Goal: Task Accomplishment & Management: Use online tool/utility

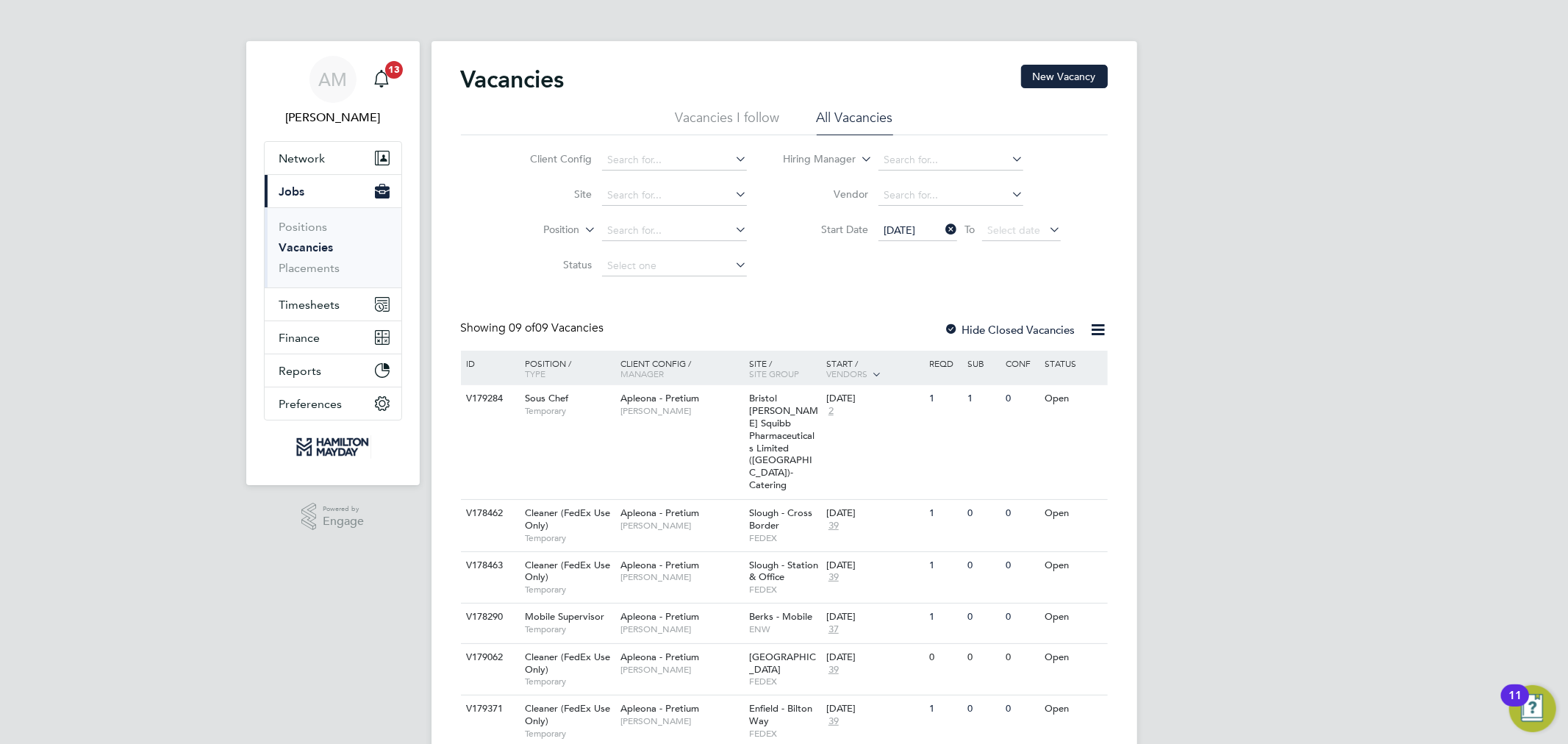
drag, startPoint x: 0, startPoint y: 0, endPoint x: 312, endPoint y: 252, distance: 401.1
click at [312, 252] on link "Vacancies" at bounding box center [306, 247] width 54 height 14
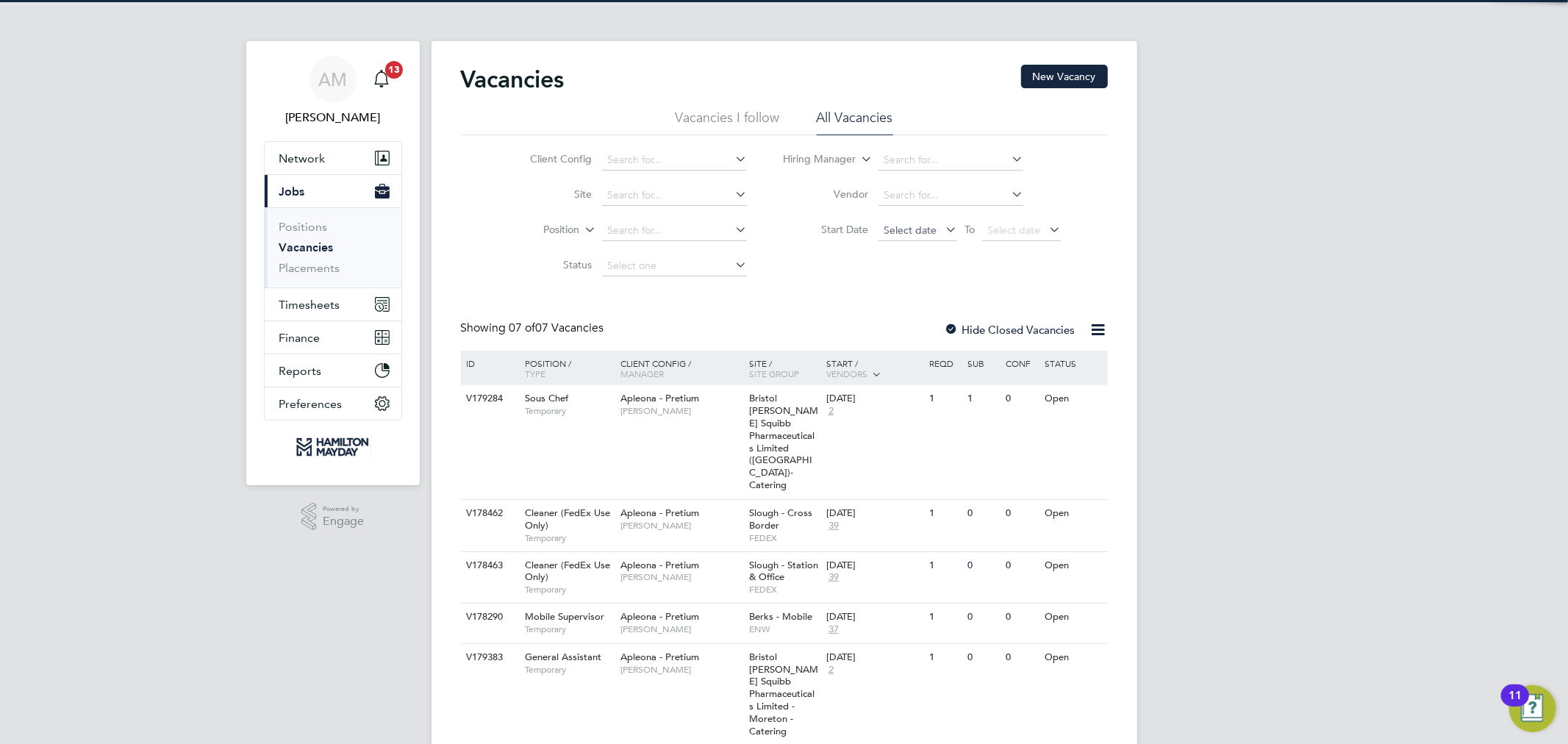
click at [915, 221] on span "Select date" at bounding box center [917, 231] width 78 height 20
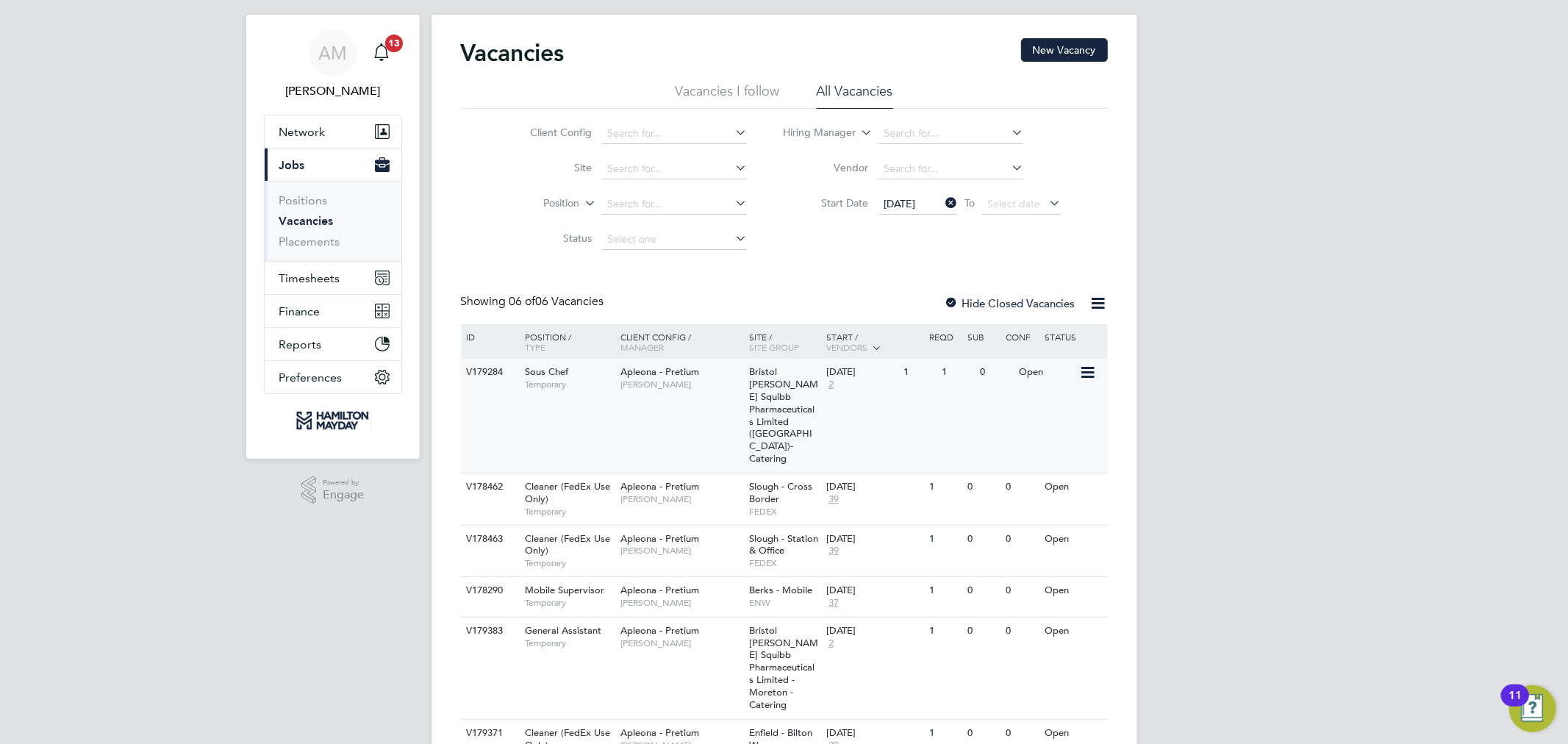
scroll to position [69, 0]
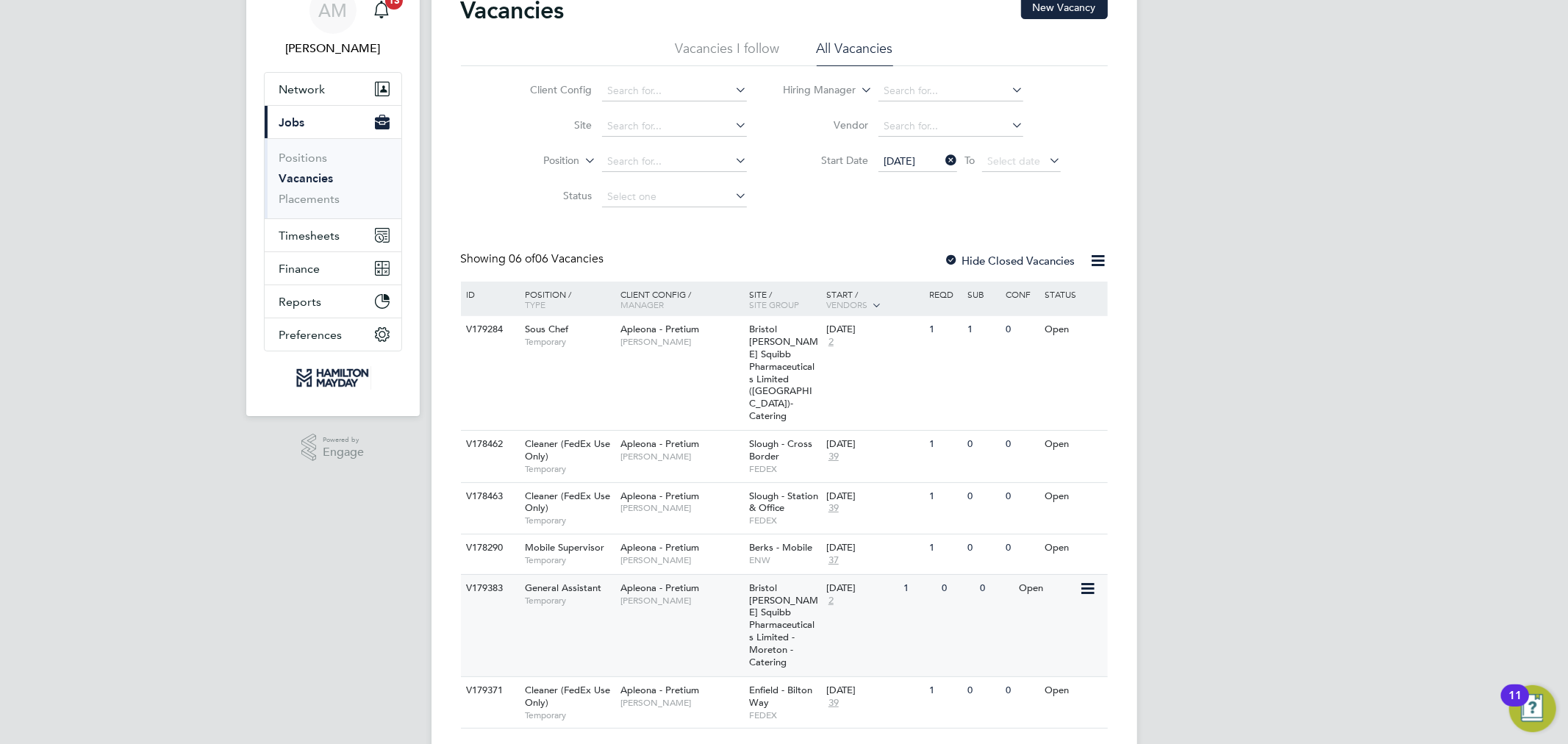
click at [707, 596] on div "V179383 General Assistant Temporary Apleona - Pretium [PERSON_NAME] [GEOGRAPHIC…" at bounding box center [784, 625] width 647 height 102
click at [942, 160] on icon at bounding box center [942, 160] width 0 height 21
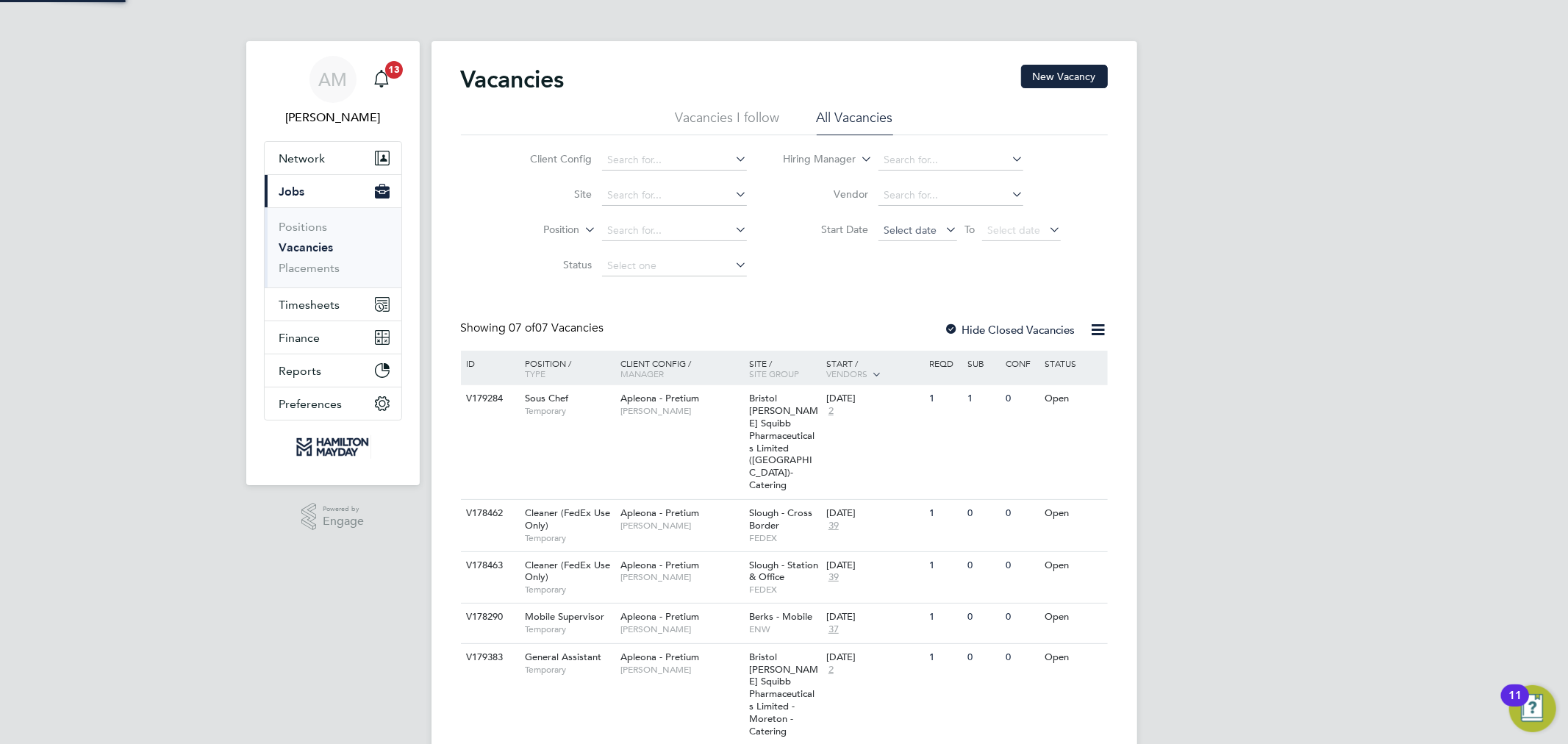
click at [917, 239] on span "Select date" at bounding box center [917, 231] width 78 height 20
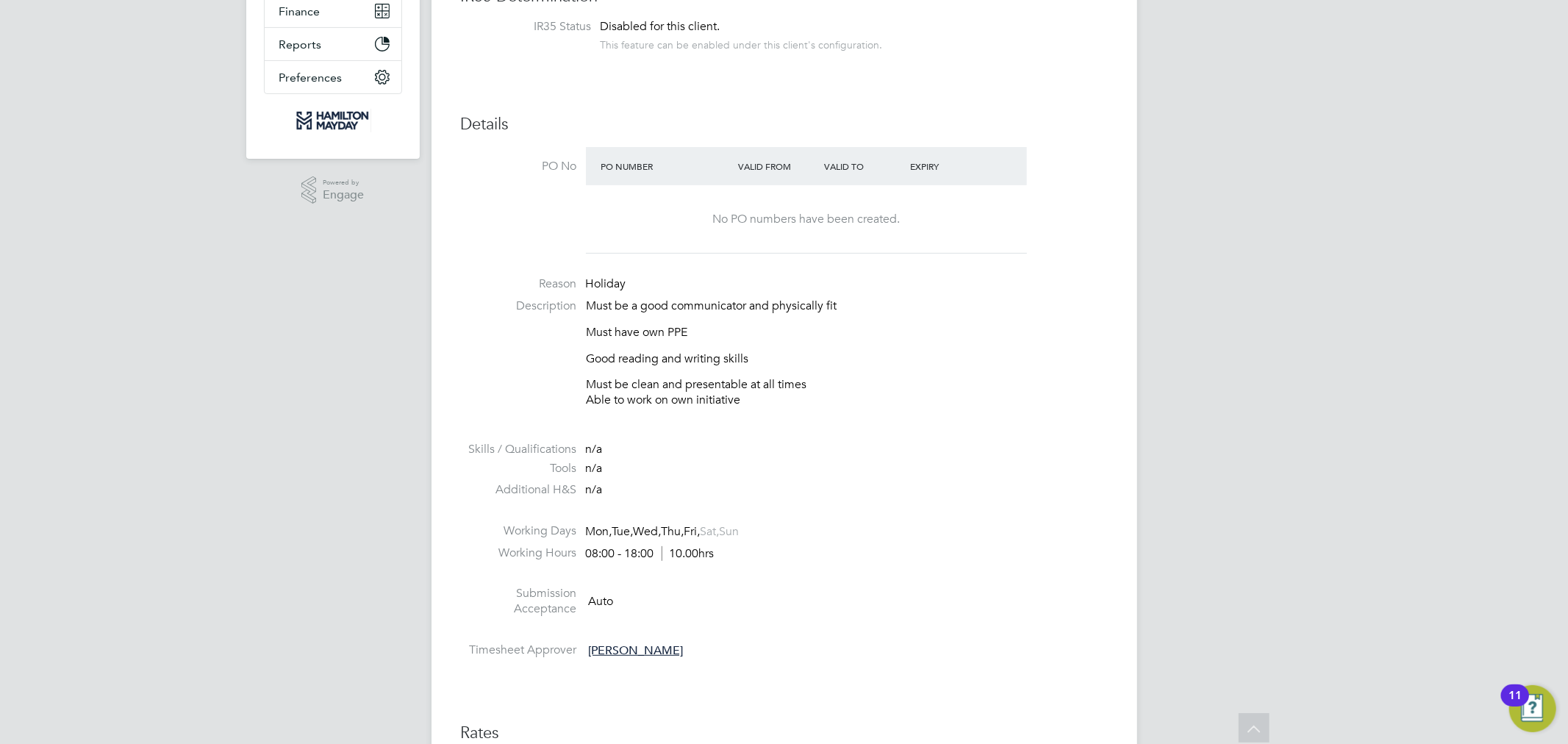
scroll to position [898, 0]
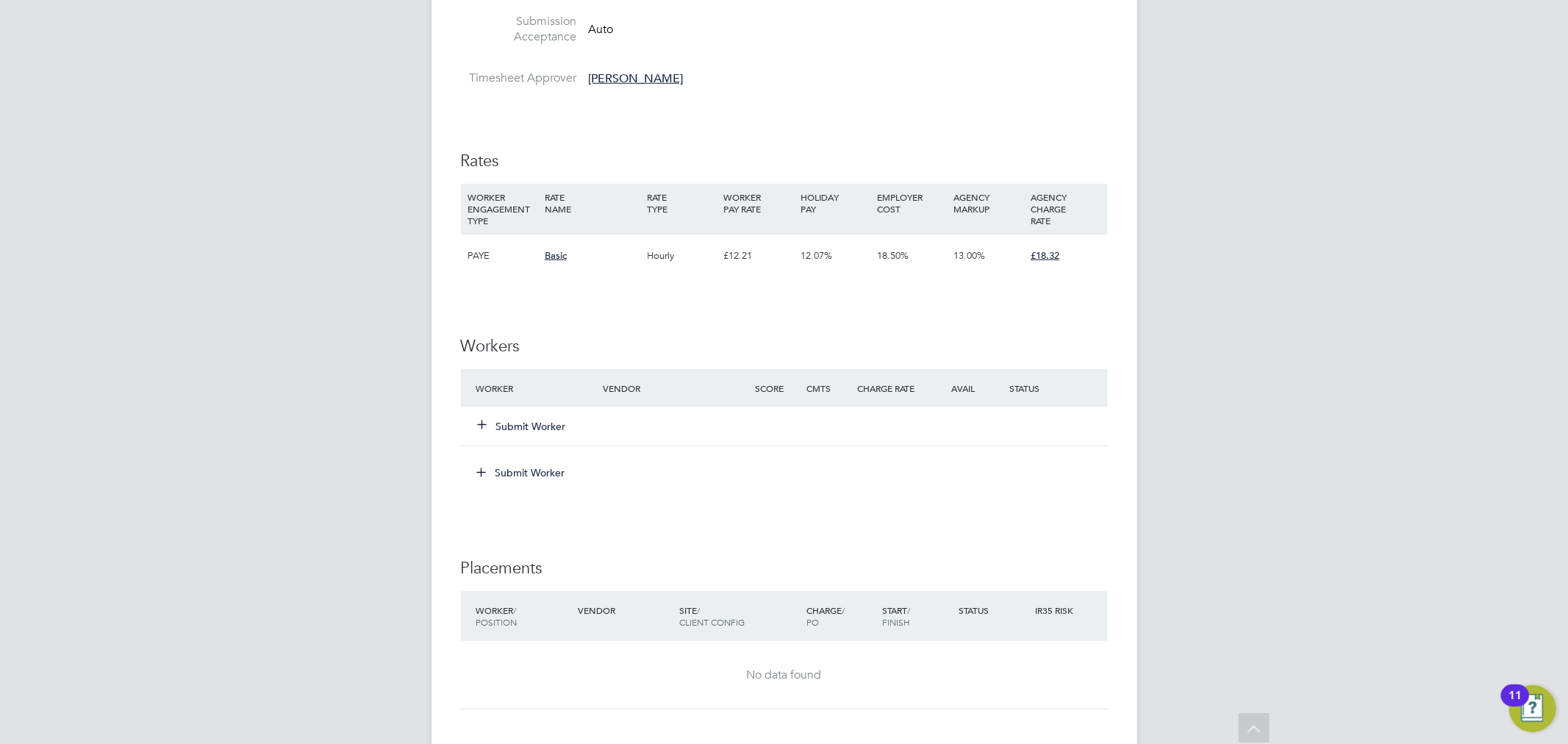
click at [541, 428] on button "Submit Worker" at bounding box center [523, 426] width 88 height 15
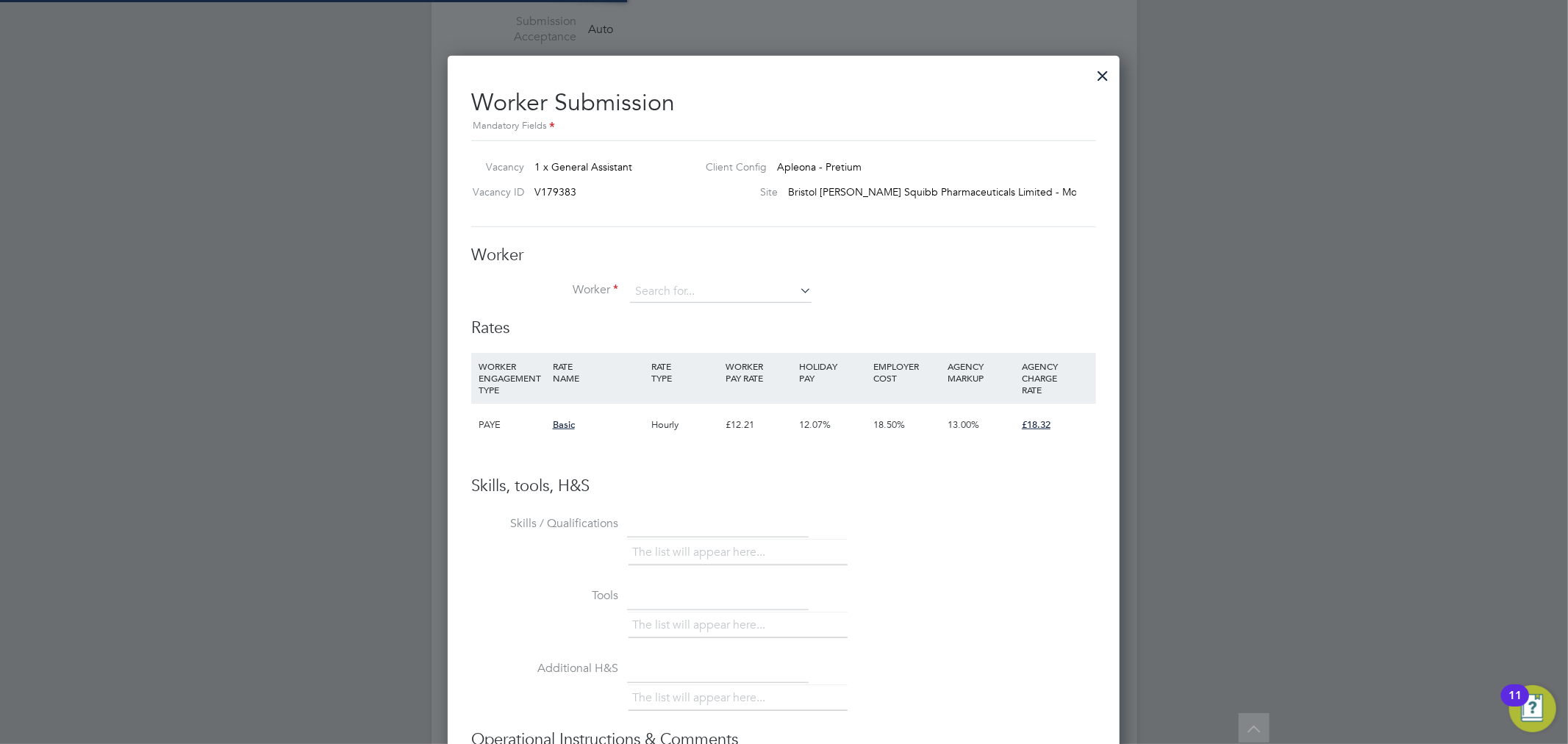
scroll to position [892, 672]
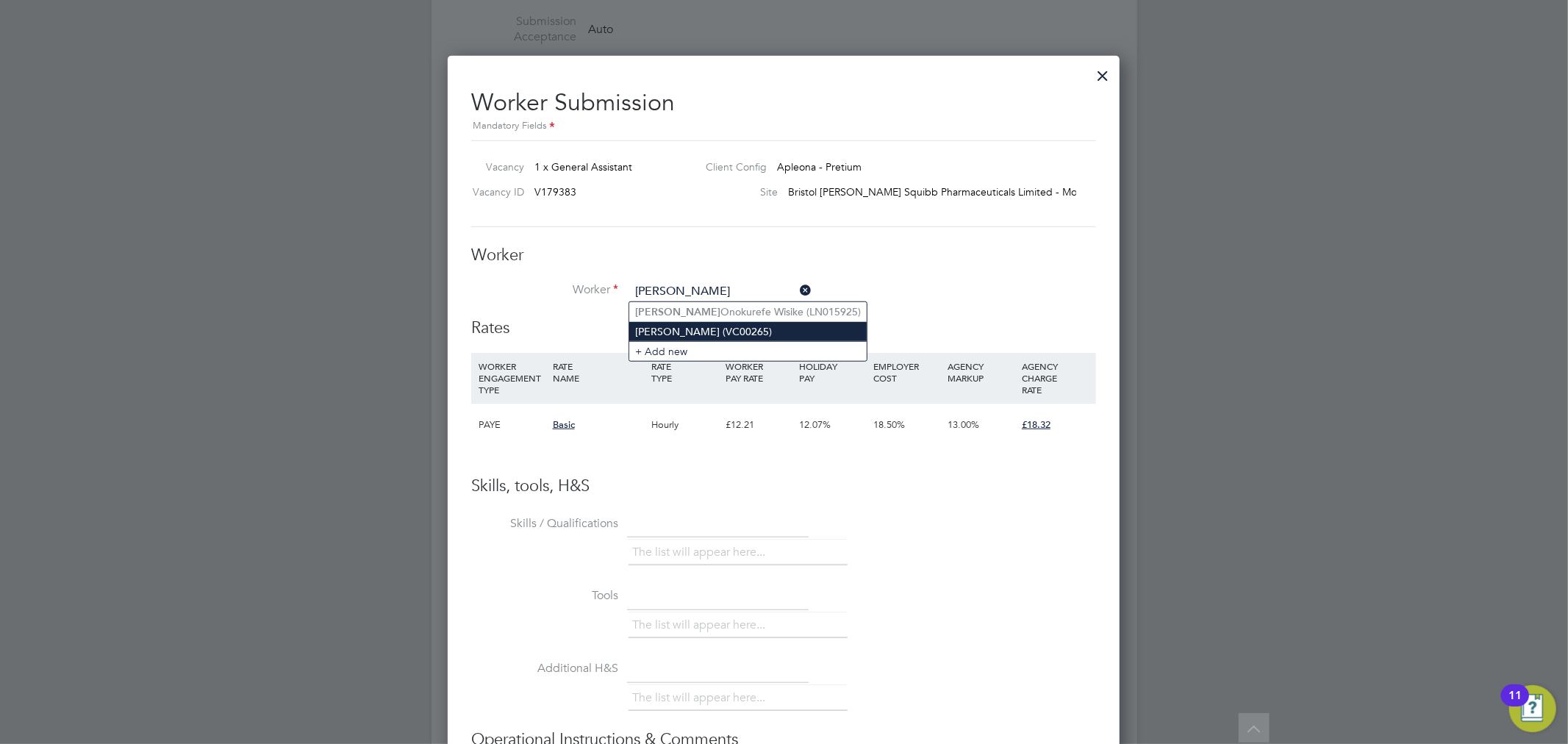
click at [743, 327] on li "Maaria Kherouf (VC00265)" at bounding box center [748, 331] width 237 height 19
type input "Maaria Kherouf (VC00265)"
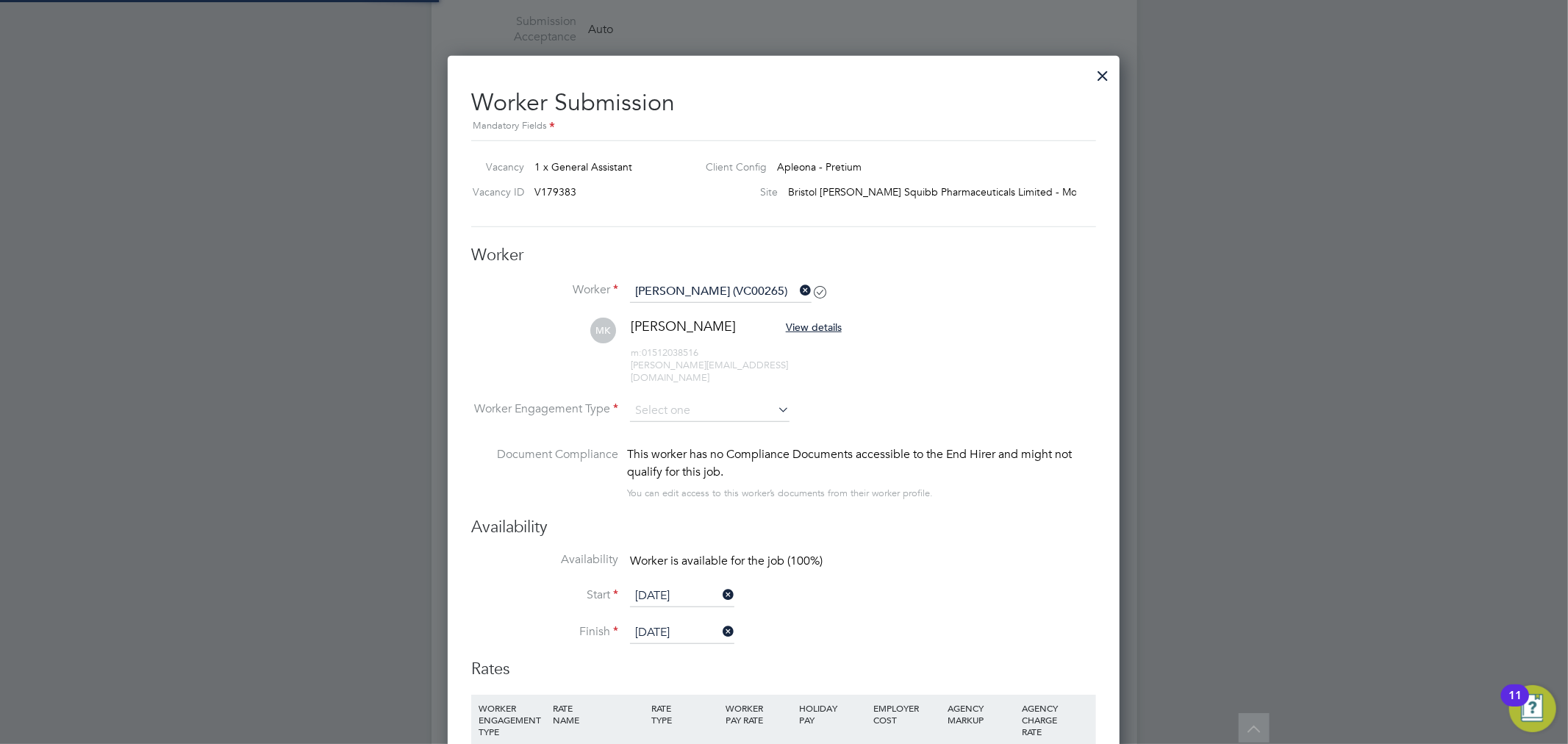
scroll to position [1219, 672]
click at [681, 585] on input "[DATE]" at bounding box center [682, 596] width 104 height 22
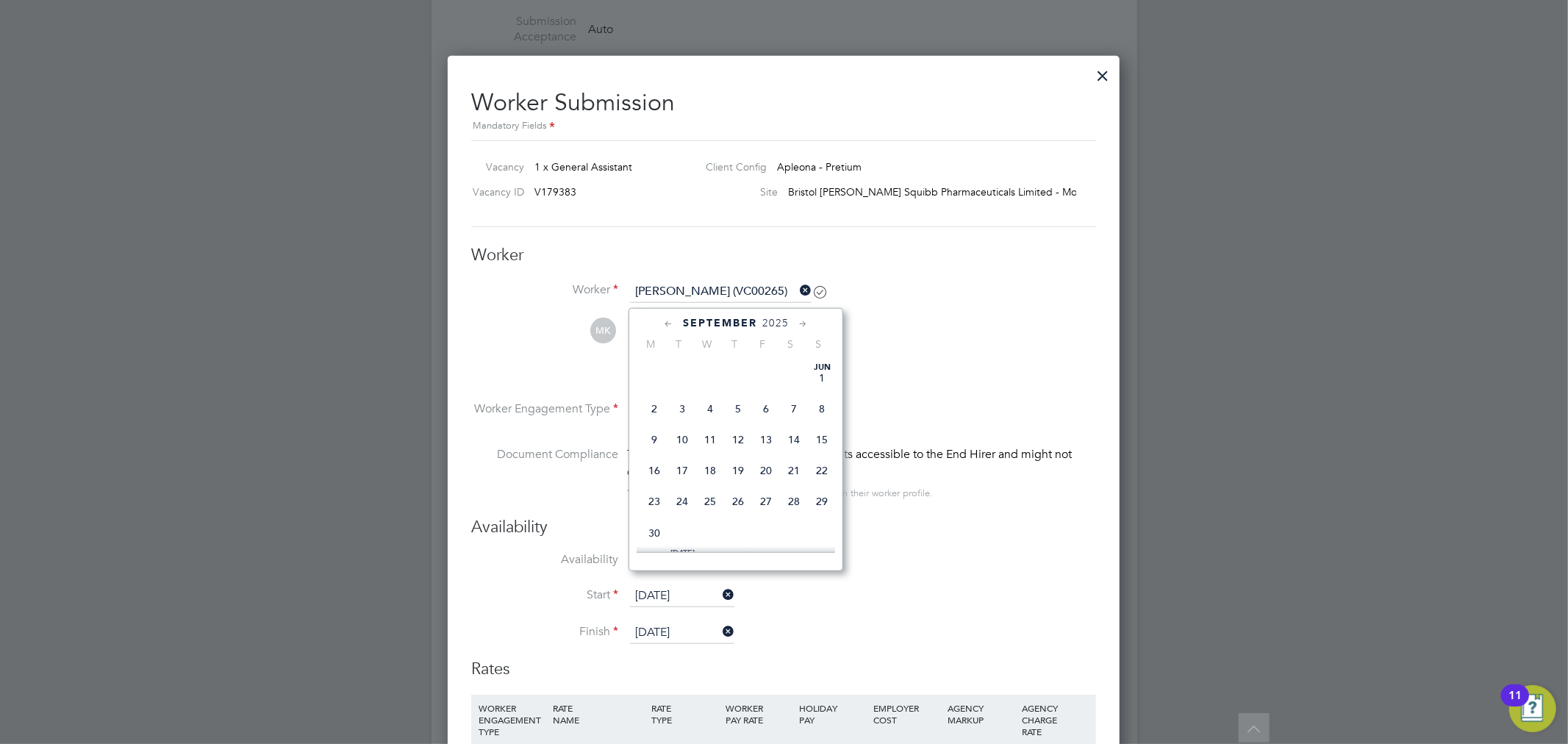
scroll to position [441, 0]
click at [657, 407] on span "25" at bounding box center [653, 401] width 27 height 27
type input "[DATE]"
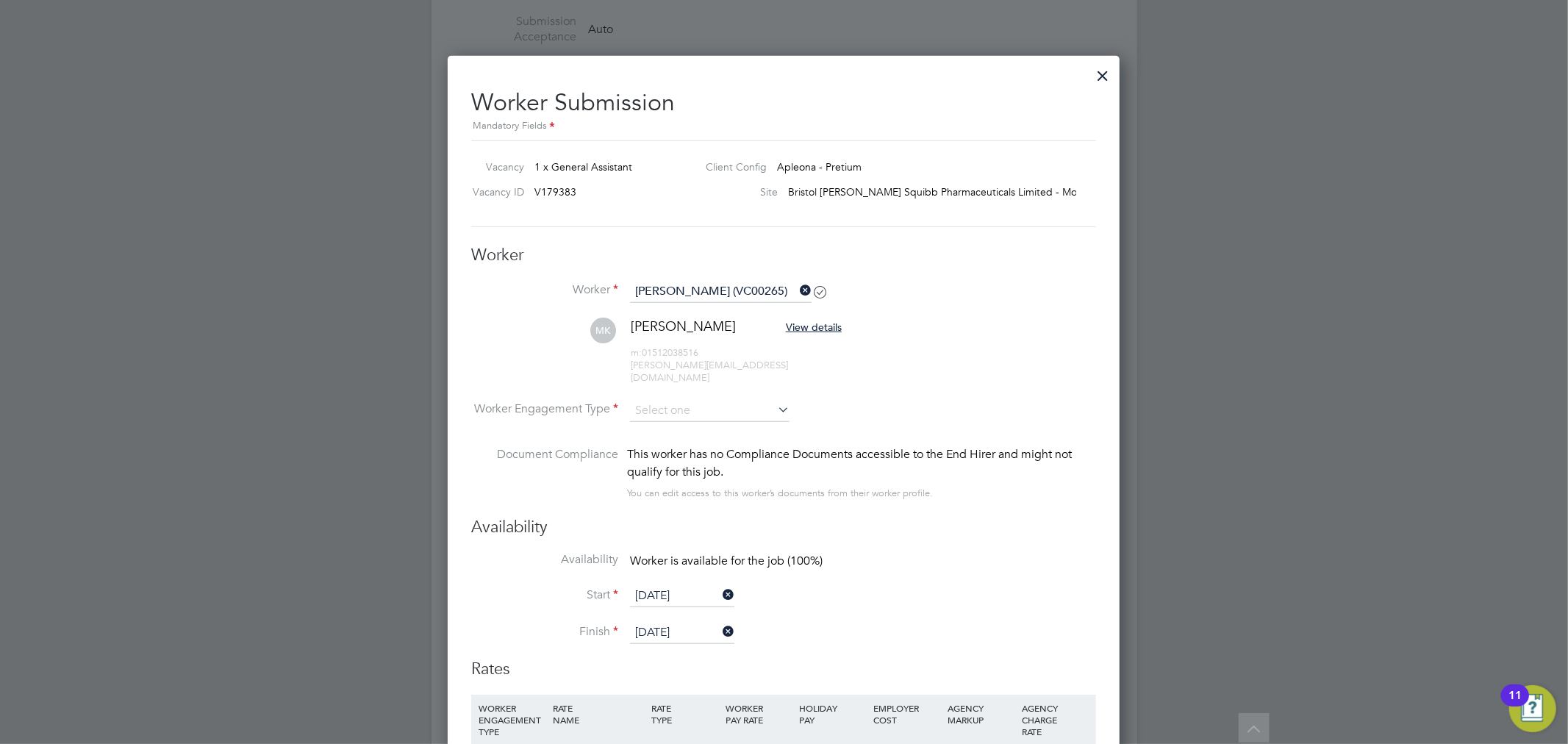
click at [957, 600] on li "Start 25 Aug 2025" at bounding box center [783, 603] width 625 height 36
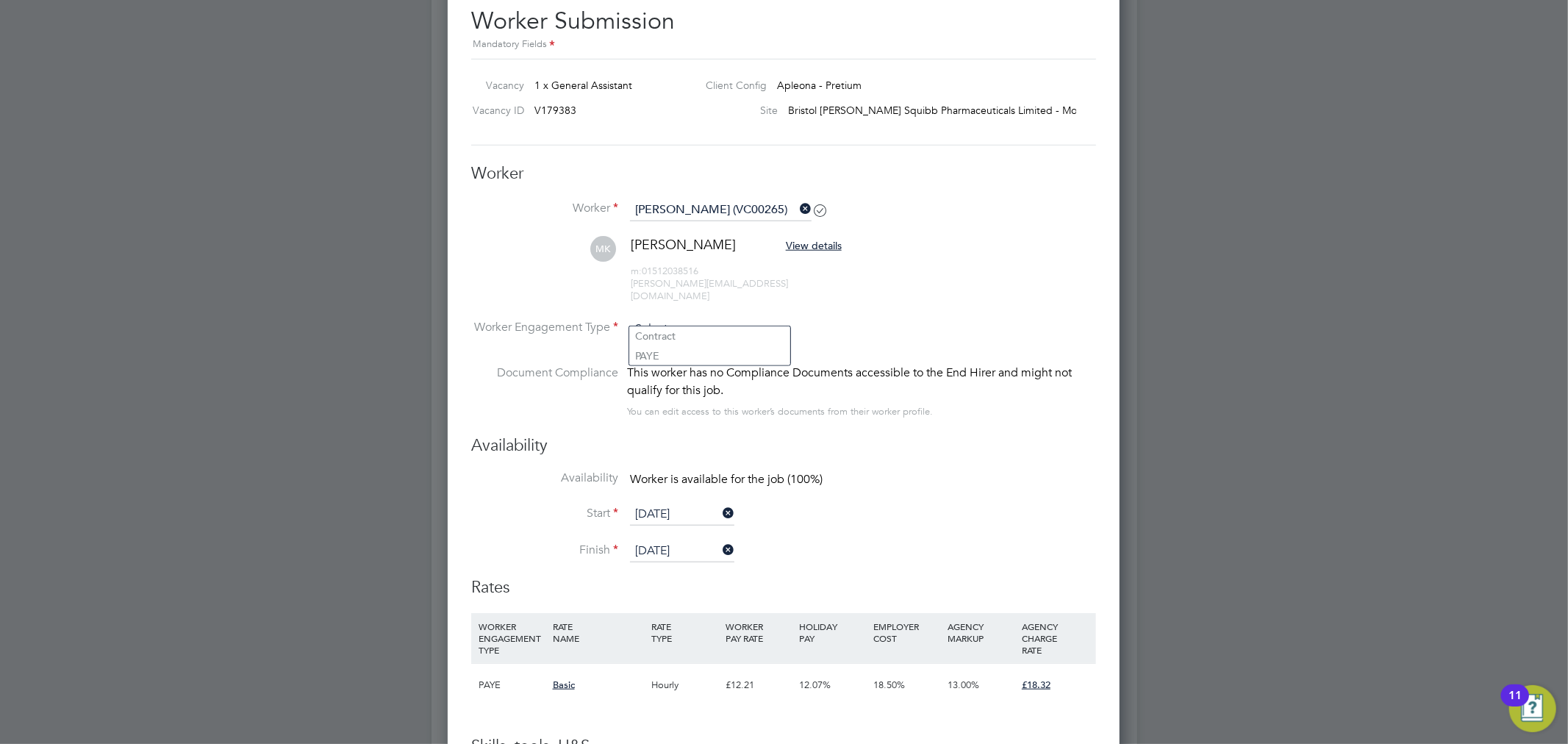
click at [754, 318] on input at bounding box center [709, 329] width 160 height 22
click at [693, 354] on li "PAYE" at bounding box center [709, 355] width 161 height 19
type input "PAYE"
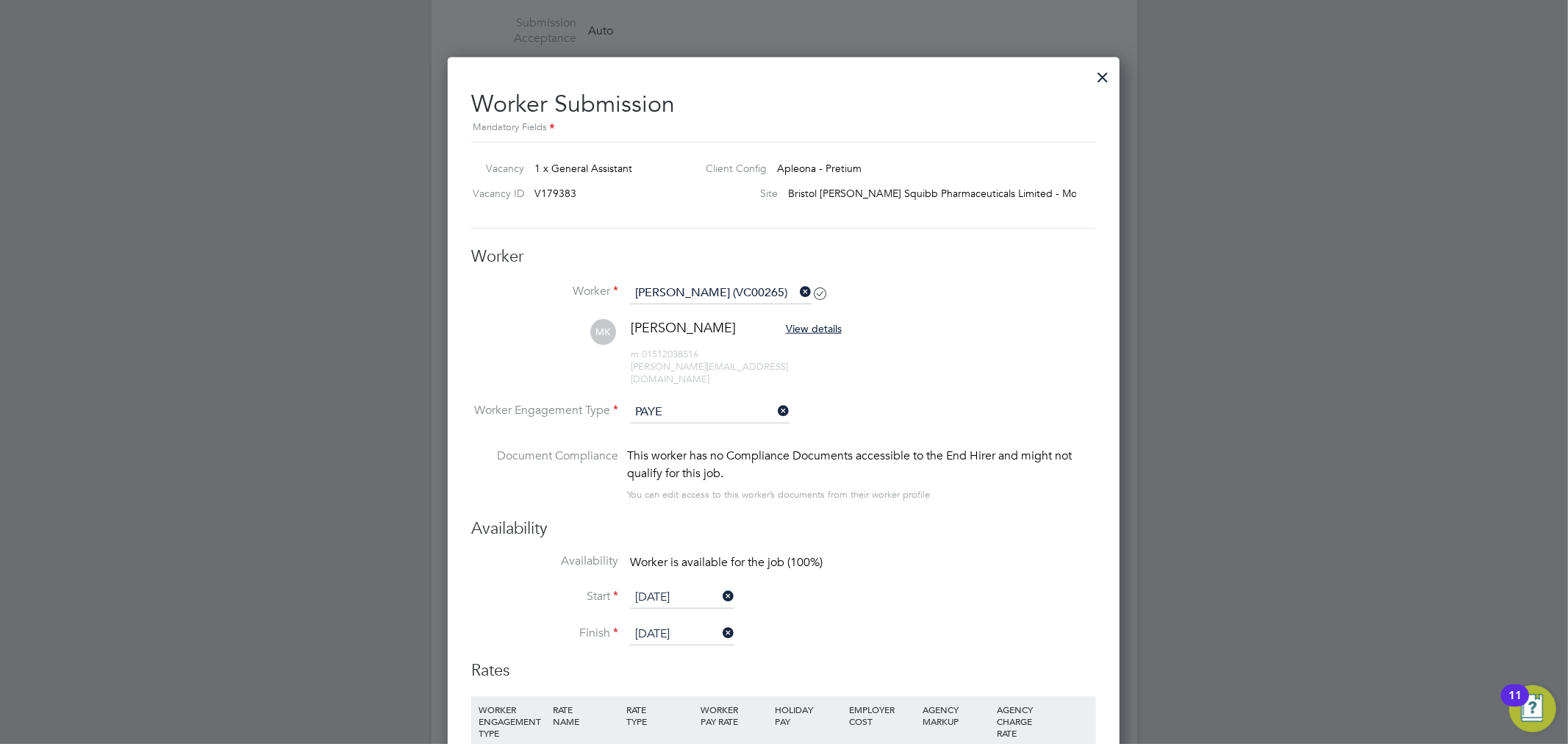
click at [640, 587] on input "[DATE]" at bounding box center [682, 598] width 104 height 22
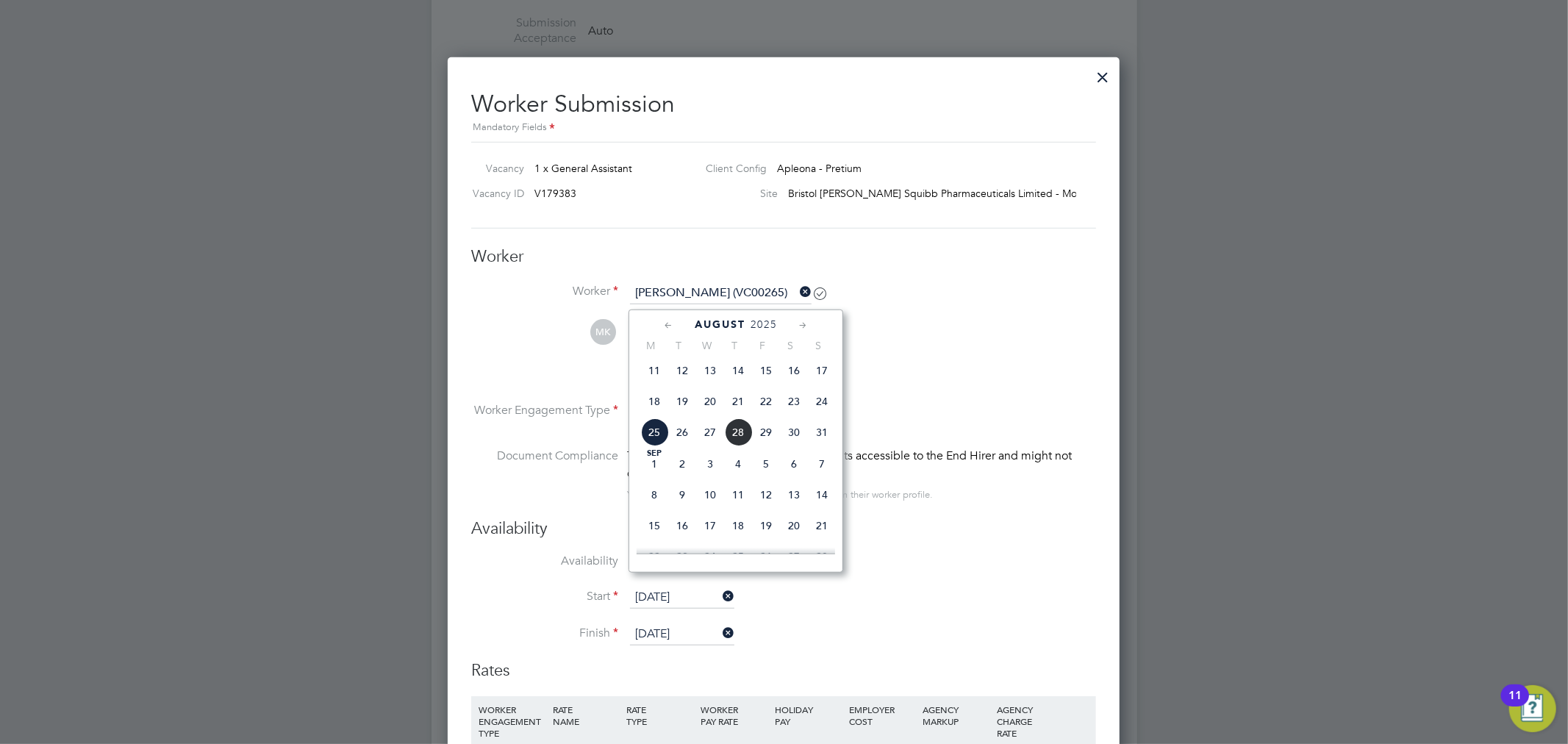
click at [684, 440] on span "26" at bounding box center [682, 432] width 27 height 27
type input "[DATE]"
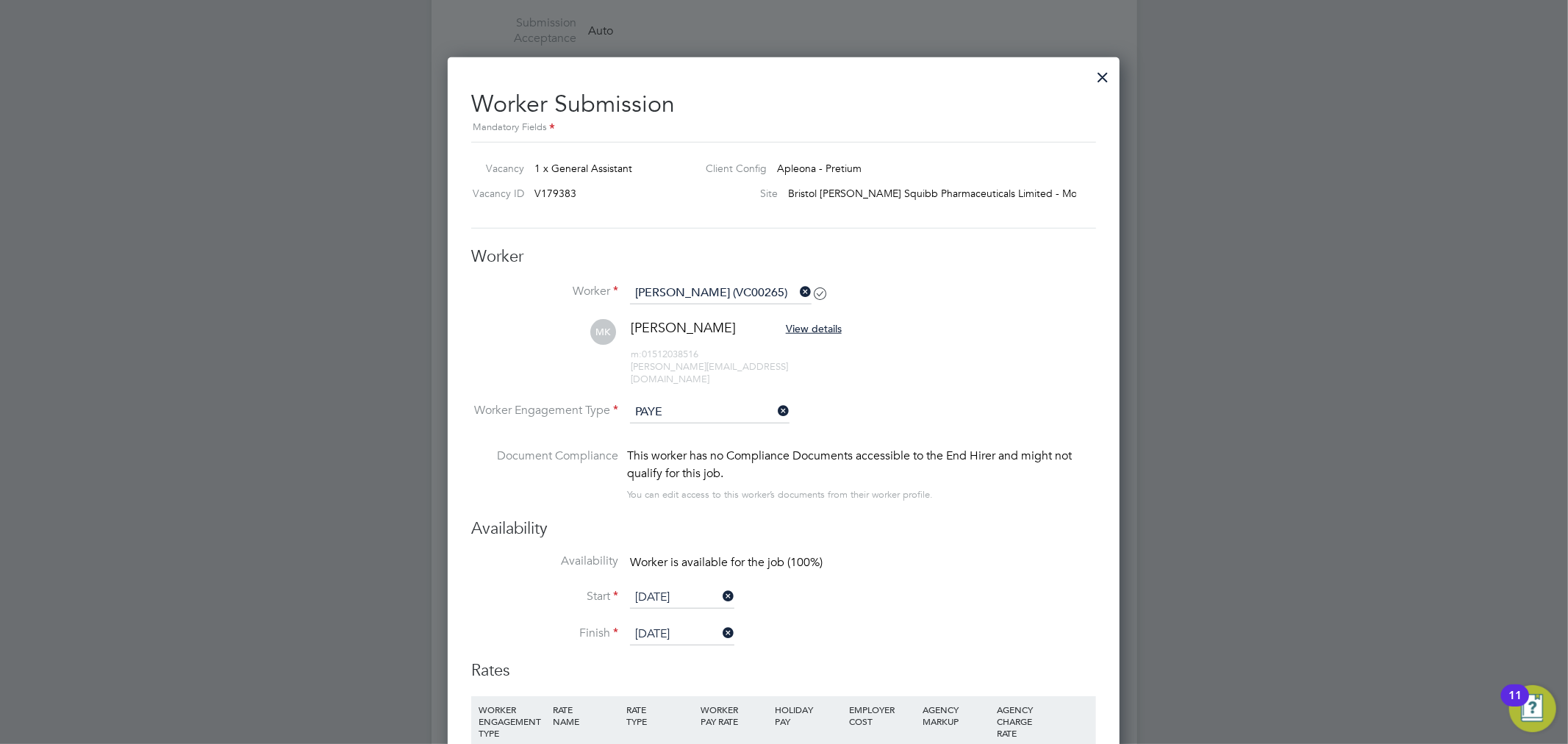
click at [1106, 576] on div "Worker Submission Mandatory Fields Vacancy 1 x General Assistant Client Config …" at bounding box center [783, 693] width 672 height 1272
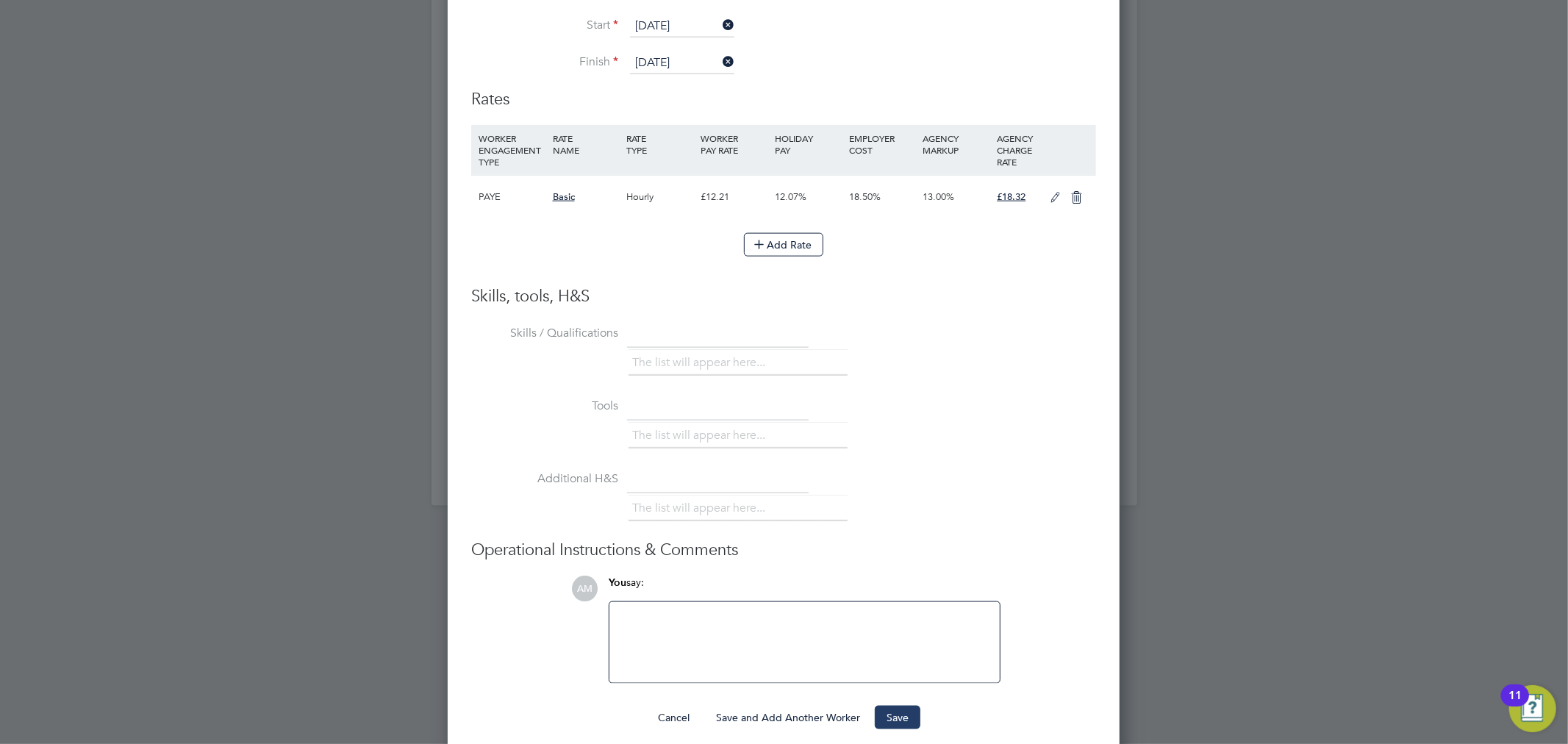
click at [901, 706] on button "Save" at bounding box center [897, 717] width 45 height 24
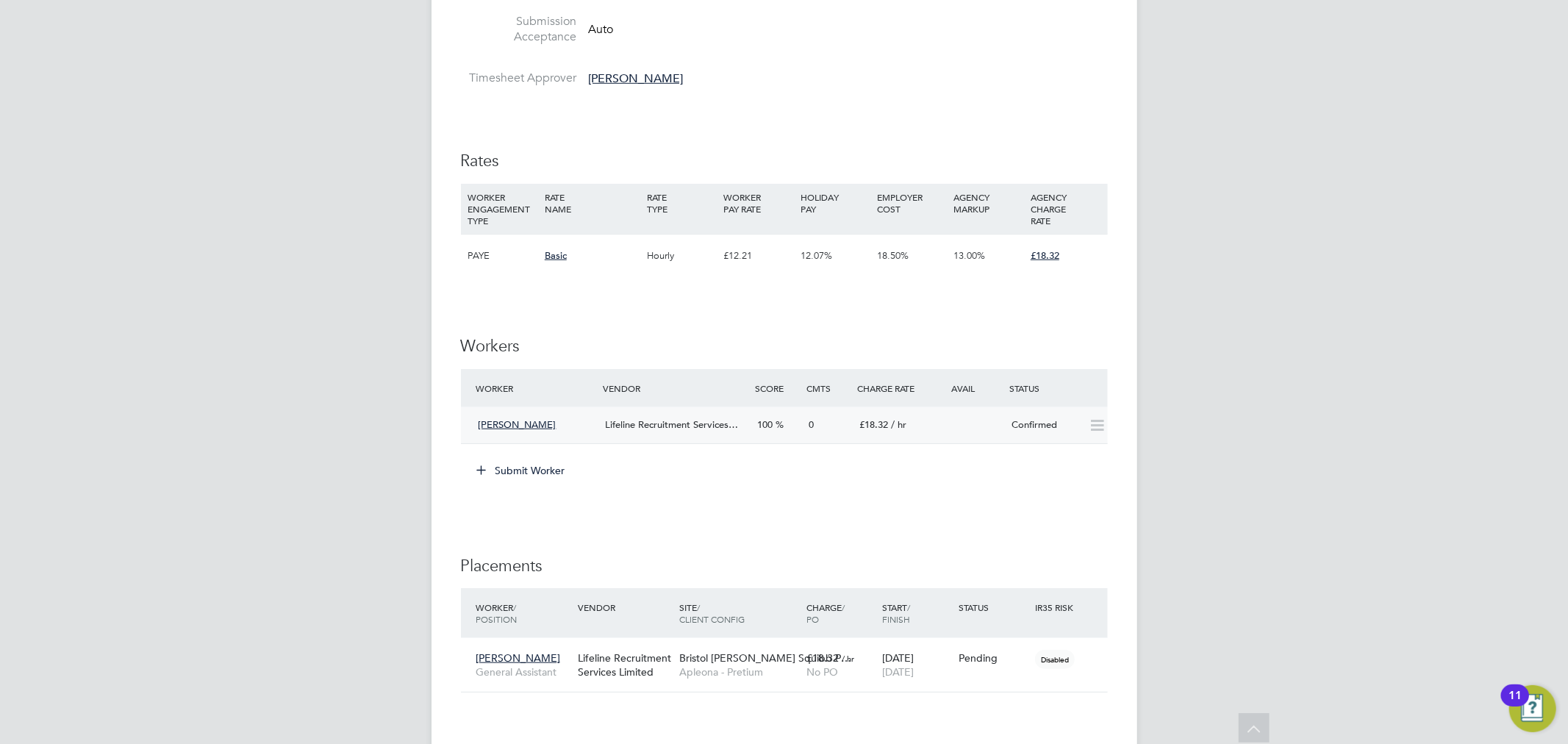
click at [1093, 429] on icon at bounding box center [1097, 426] width 19 height 12
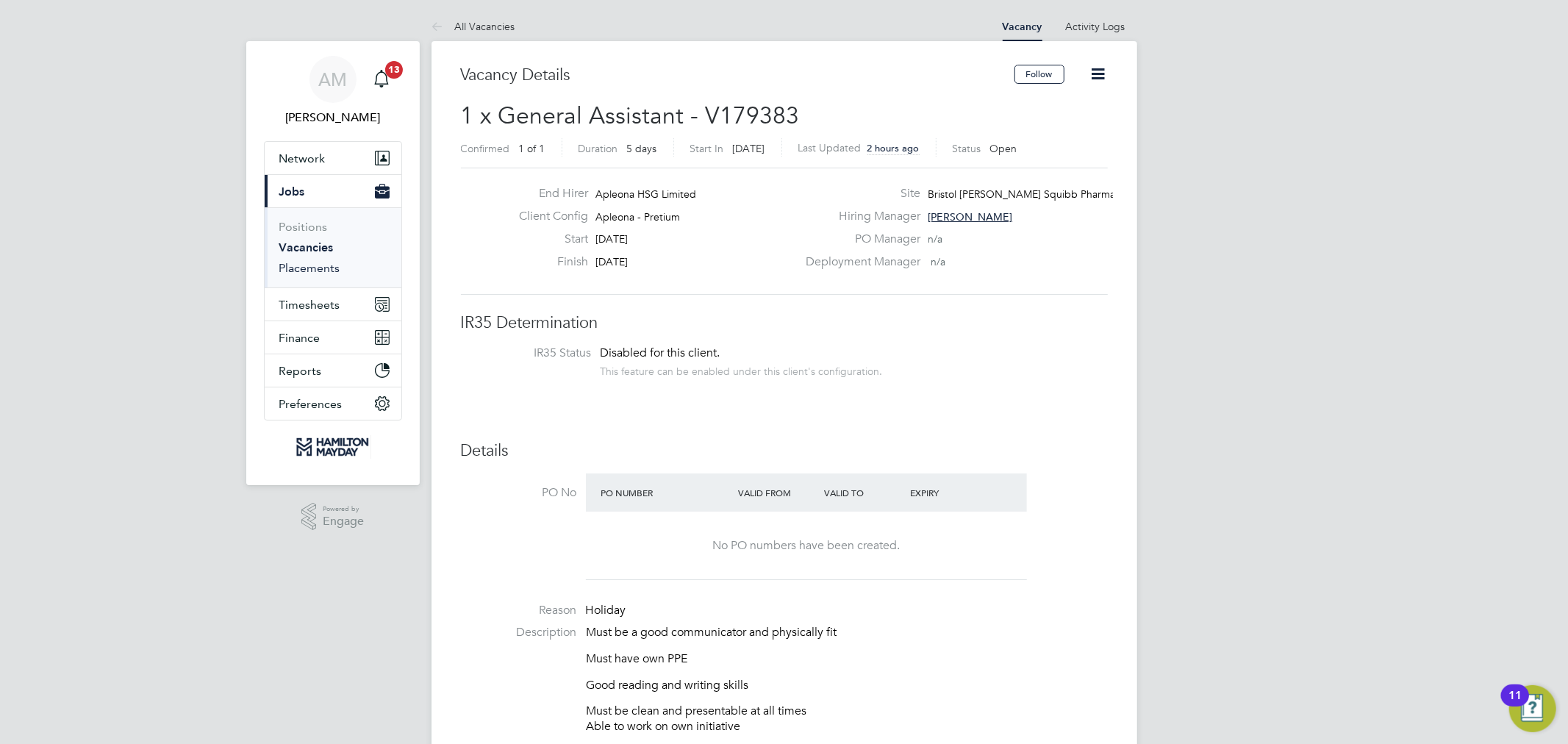
click at [290, 269] on link "Placements" at bounding box center [310, 268] width 61 height 14
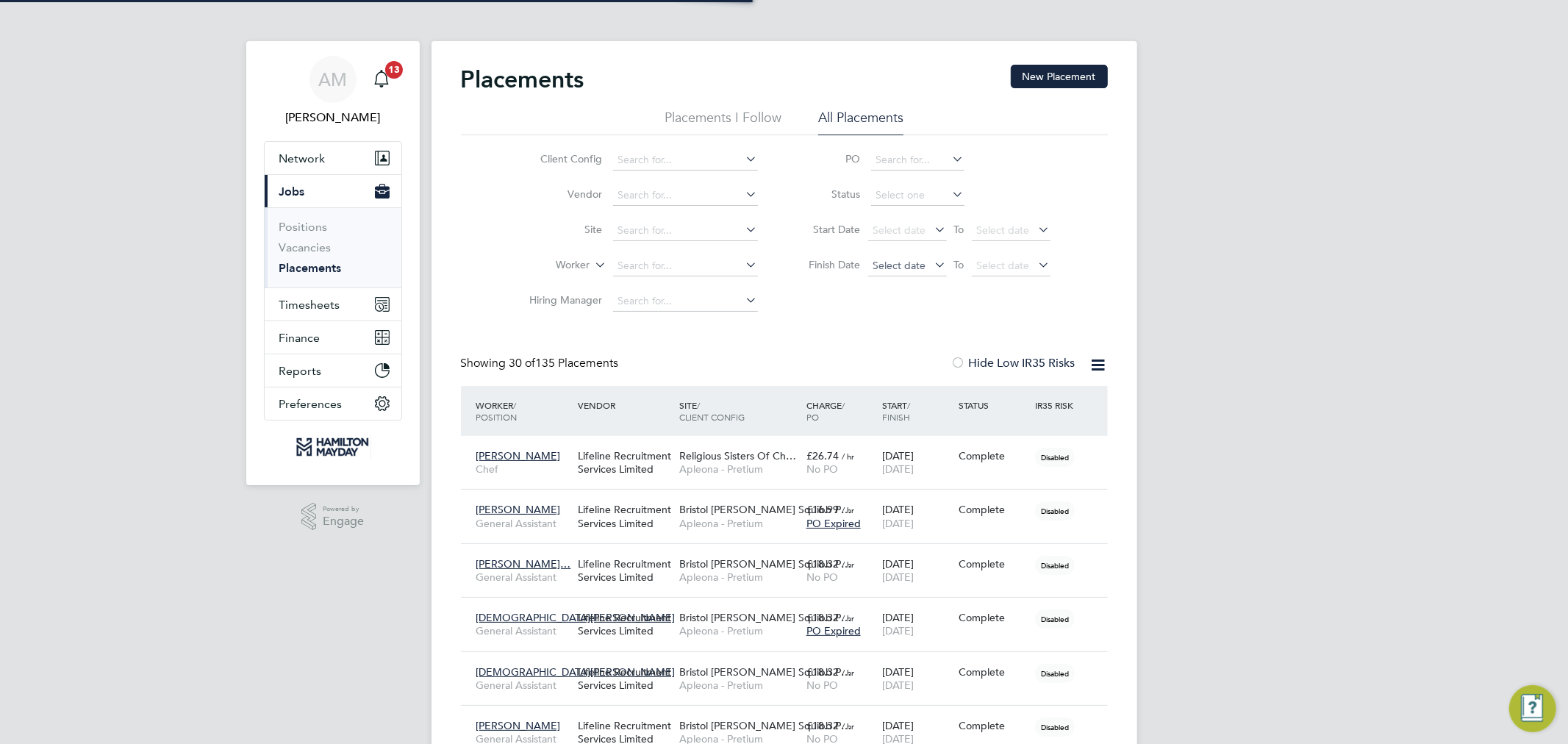
click at [912, 270] on span "Select date" at bounding box center [900, 265] width 53 height 13
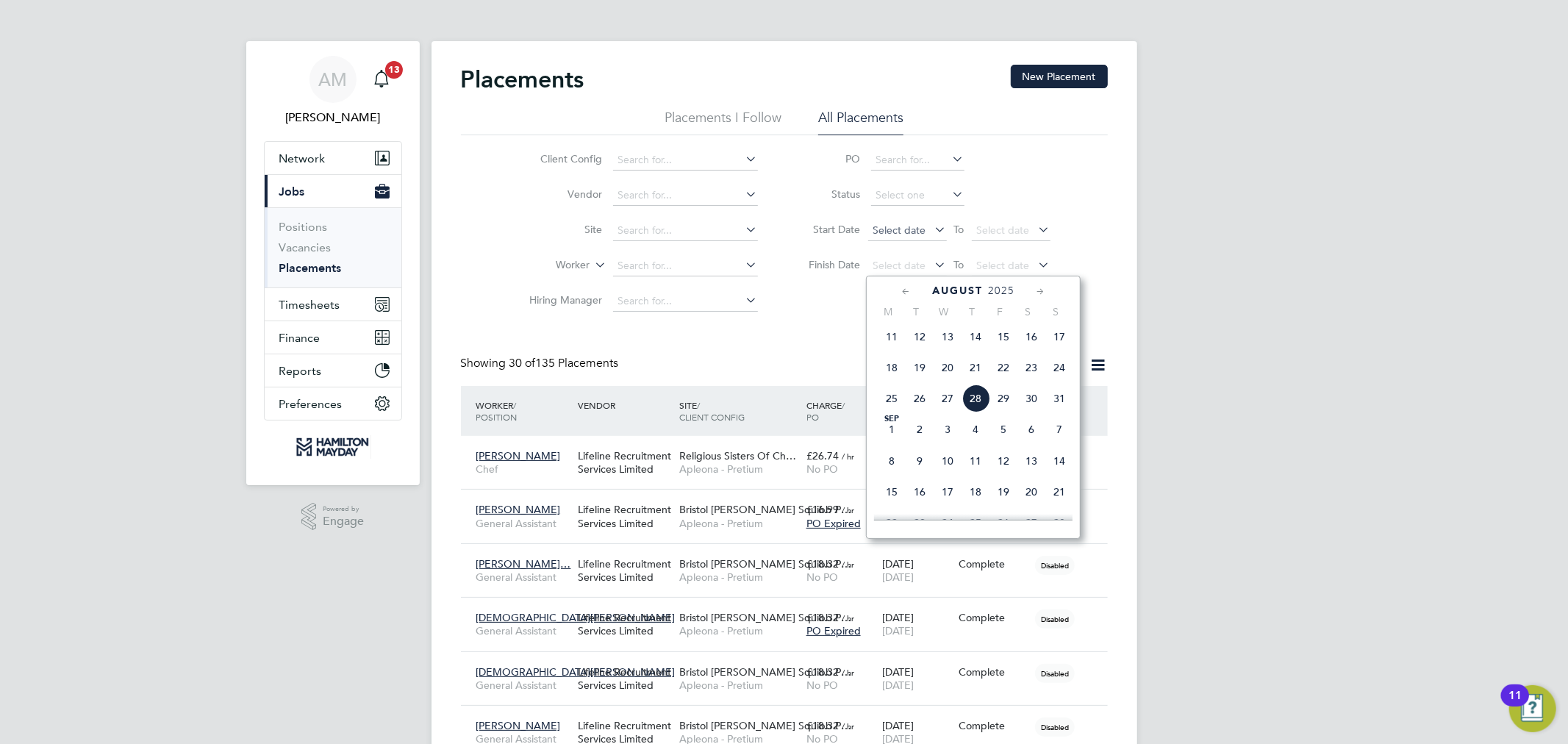
click at [907, 226] on span "Select date" at bounding box center [900, 230] width 53 height 13
click at [889, 375] on span "25" at bounding box center [891, 363] width 27 height 27
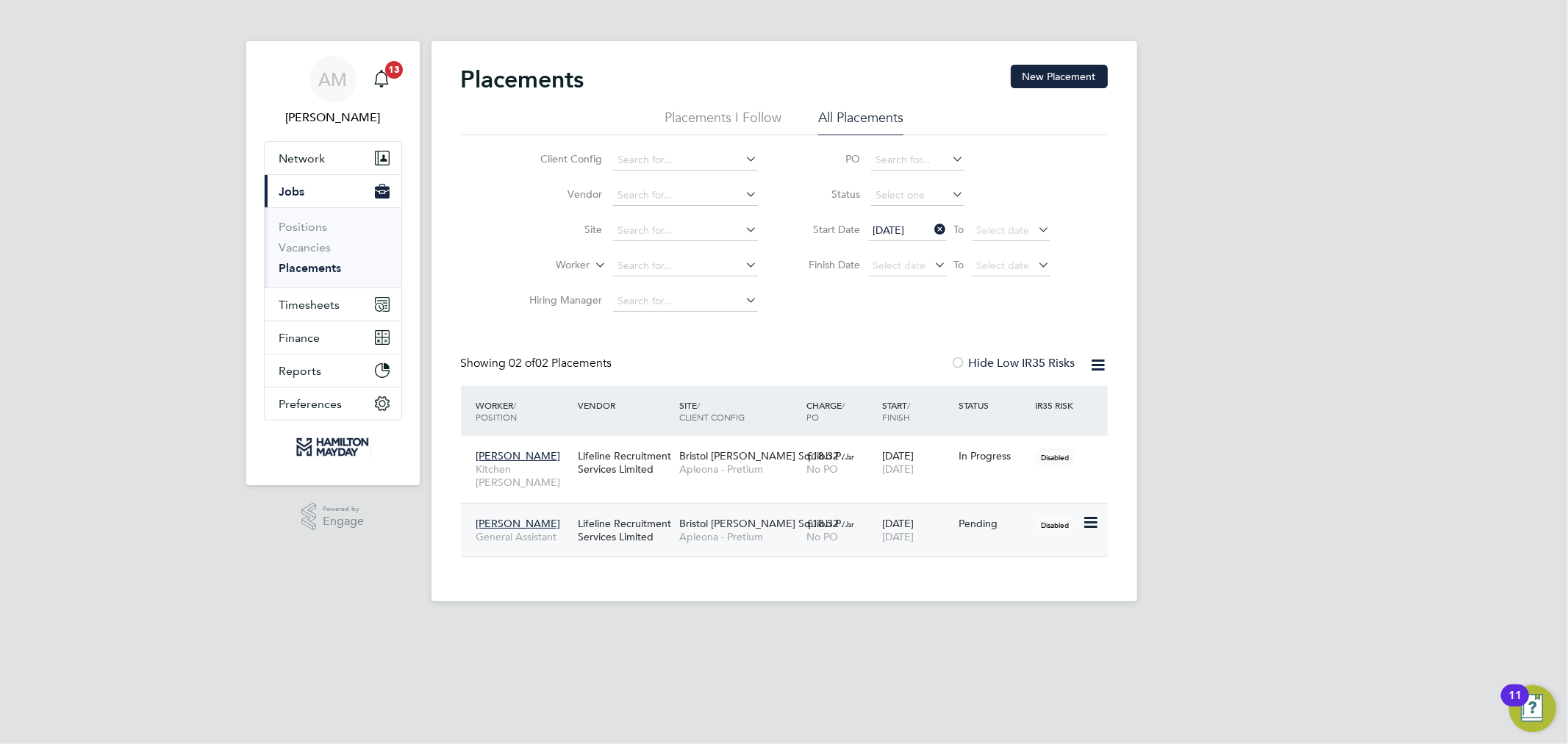
click at [1092, 514] on icon at bounding box center [1089, 523] width 15 height 18
click at [1023, 603] on li "Start" at bounding box center [1044, 601] width 104 height 21
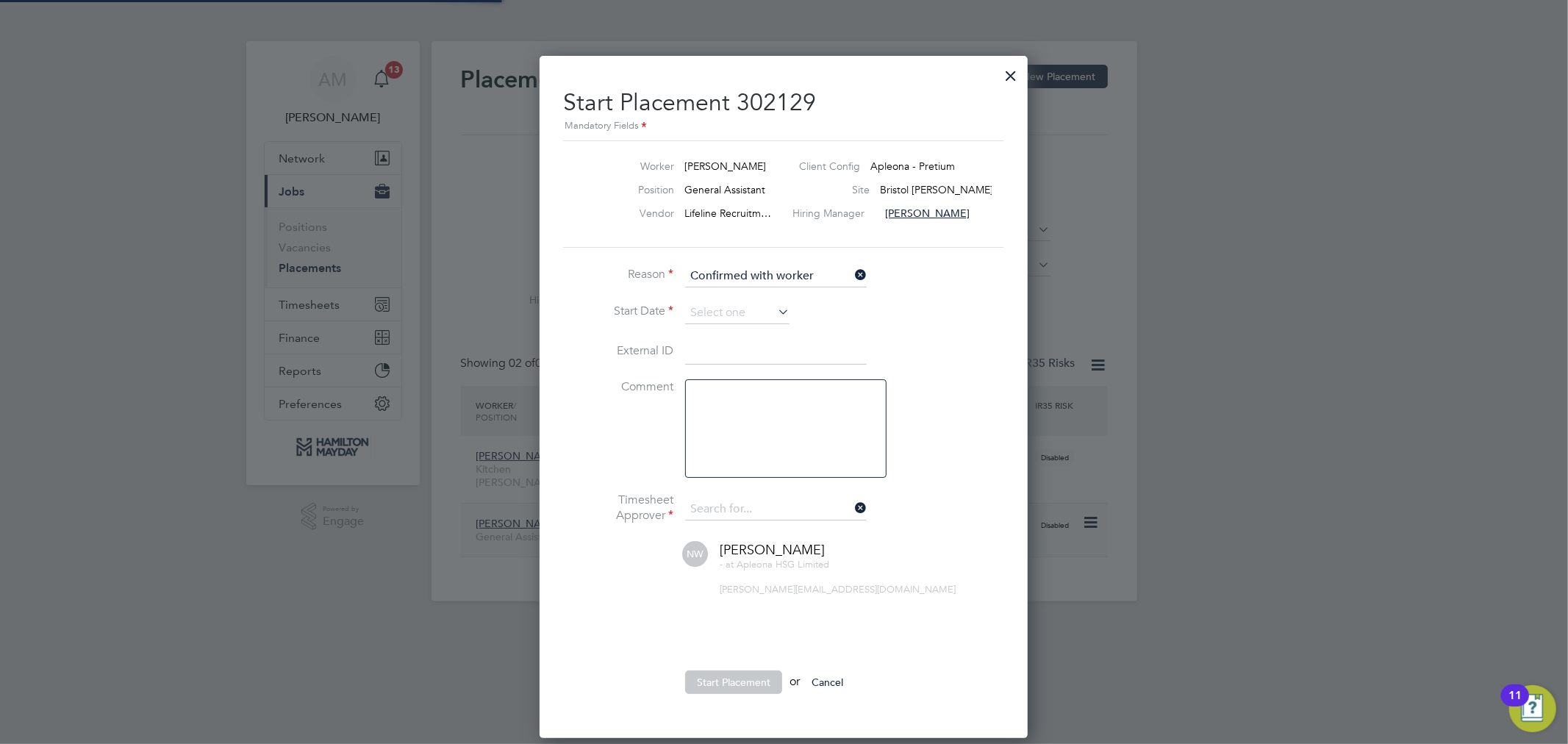
type input "[PERSON_NAME]"
click at [731, 303] on input at bounding box center [737, 313] width 104 height 22
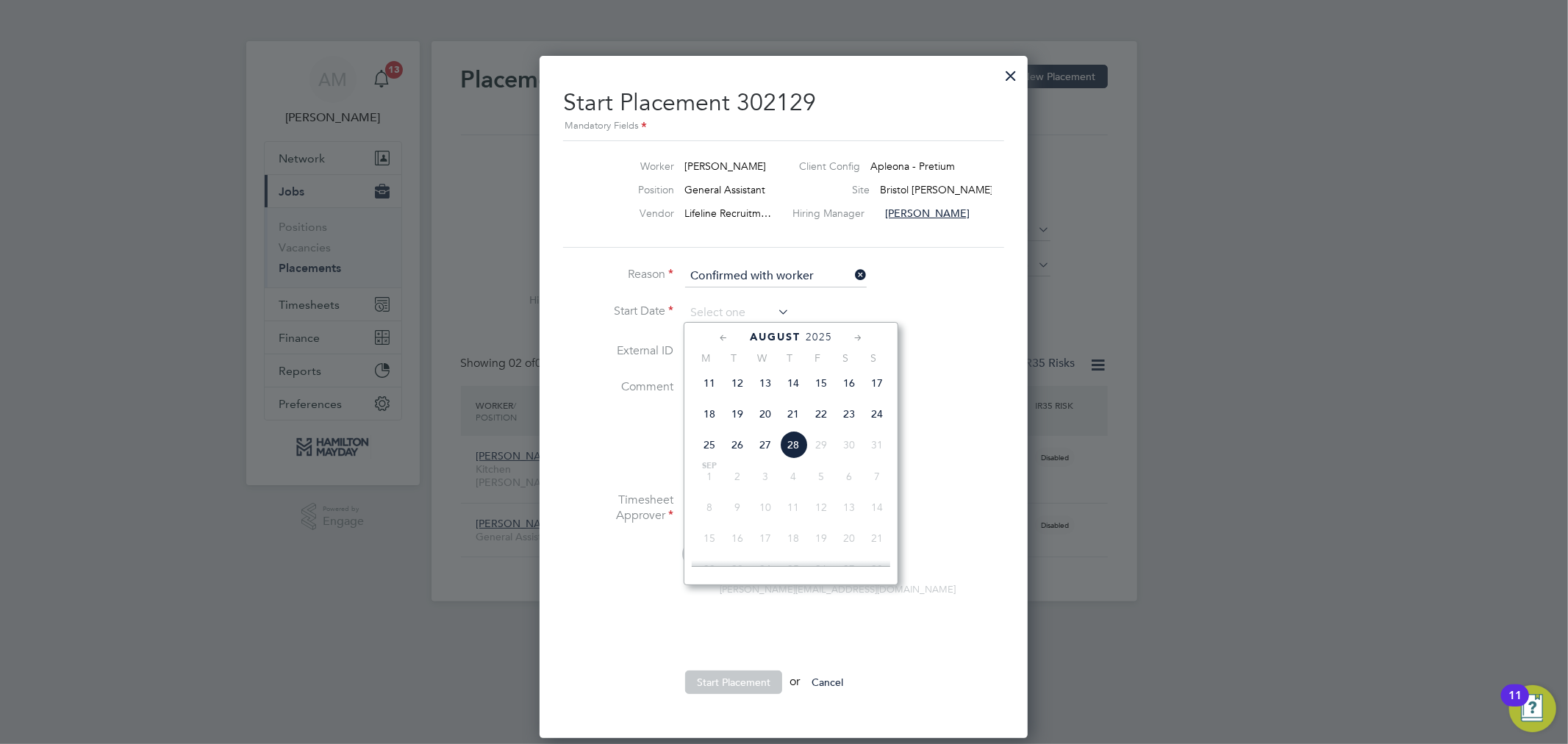
click at [743, 456] on span "26" at bounding box center [737, 445] width 27 height 27
type input "[DATE]"
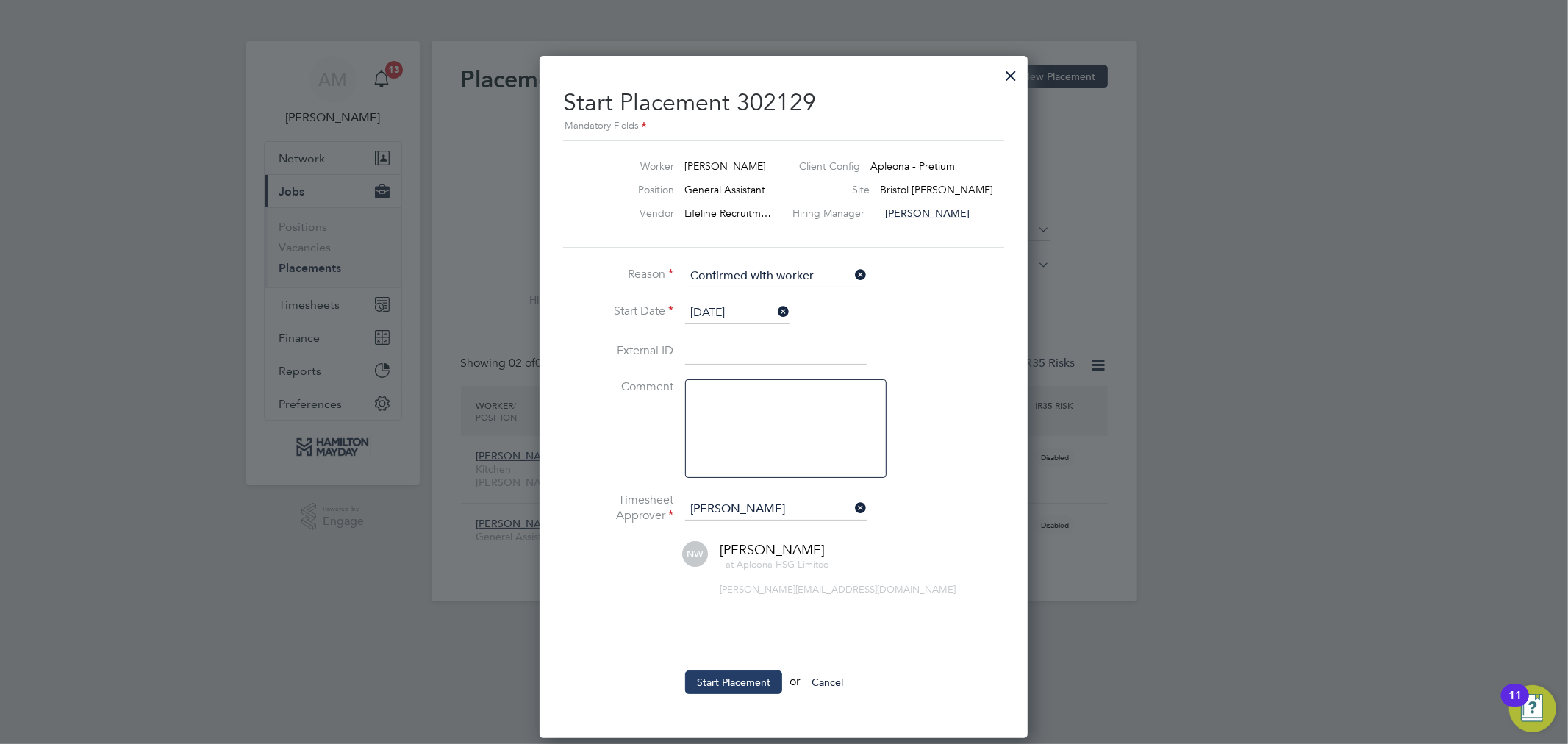
click at [717, 690] on button "Start Placement" at bounding box center [733, 682] width 97 height 24
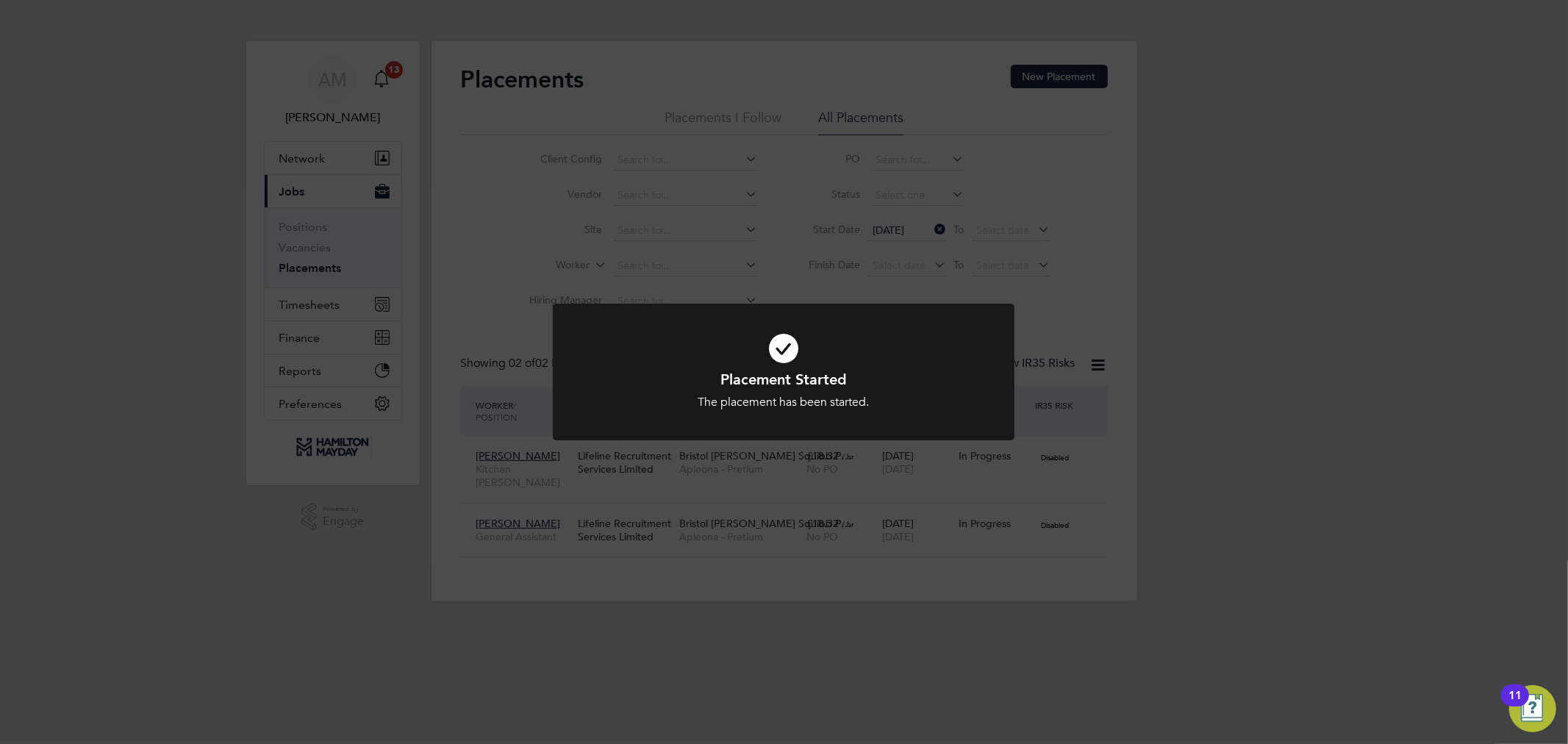
click at [1549, 369] on div "Placement Started The placement has been started. Cancel Okay" at bounding box center [784, 372] width 1568 height 744
